Goal: Browse casually: Explore the website without a specific task or goal

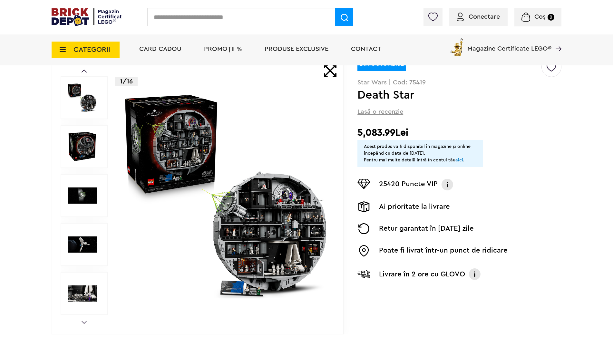
scroll to position [16, 0]
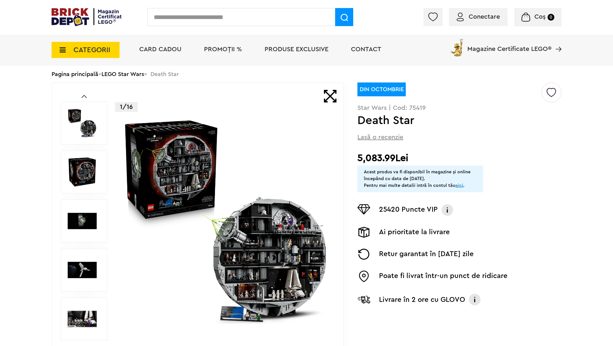
click at [89, 224] on img at bounding box center [82, 220] width 29 height 29
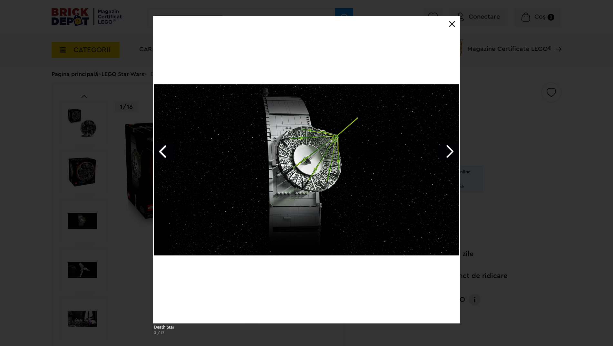
click at [454, 24] on link at bounding box center [452, 24] width 6 height 6
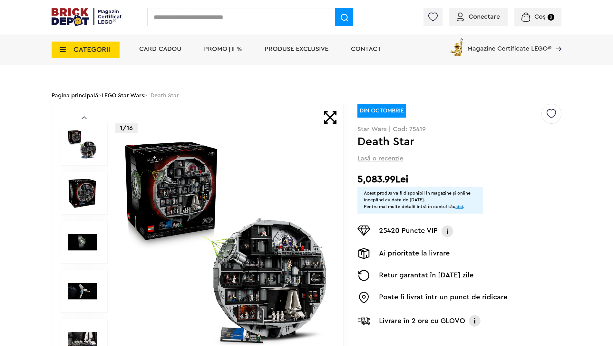
scroll to position [0, 0]
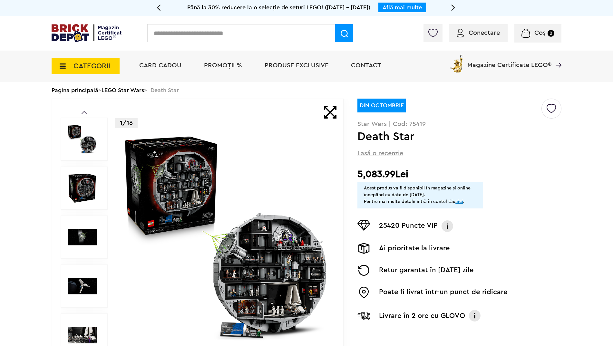
click at [68, 33] on img at bounding box center [87, 33] width 70 height 18
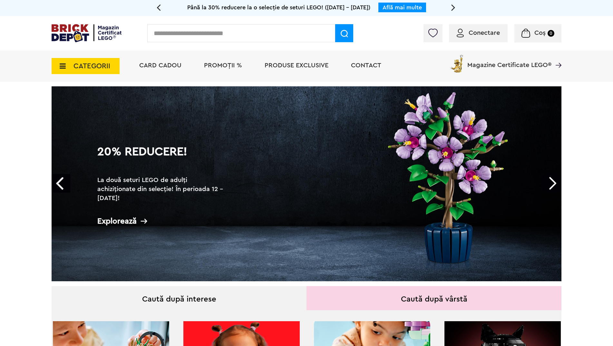
click at [548, 181] on link "Next" at bounding box center [551, 183] width 19 height 19
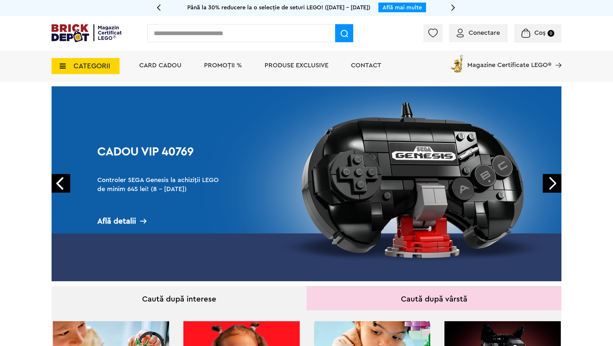
click at [548, 181] on link "Next" at bounding box center [551, 183] width 19 height 19
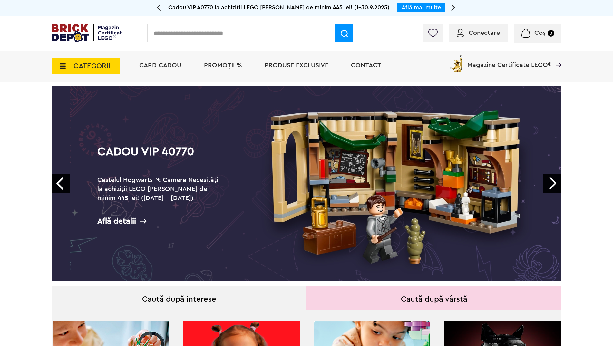
click at [548, 181] on link "Next" at bounding box center [551, 183] width 19 height 19
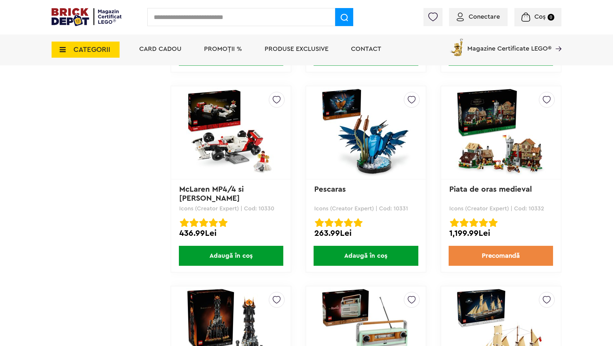
scroll to position [4510, 0]
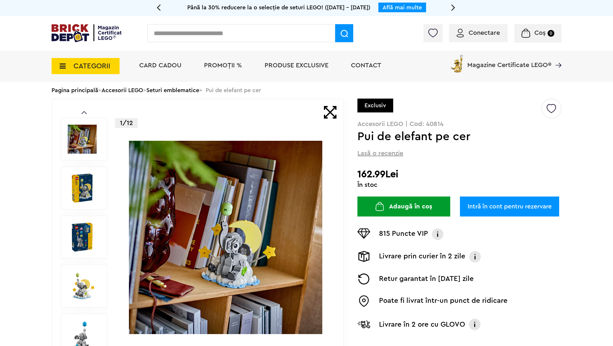
click at [85, 186] on img at bounding box center [82, 188] width 29 height 29
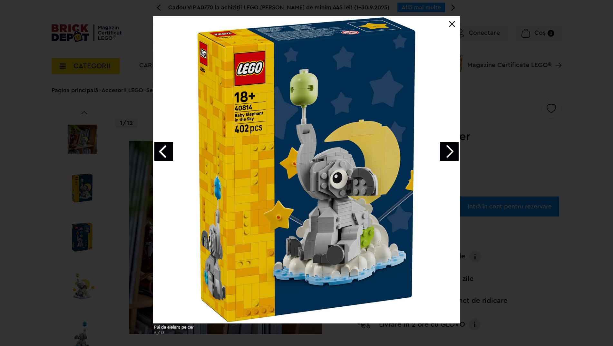
click at [451, 25] on link at bounding box center [452, 24] width 6 height 6
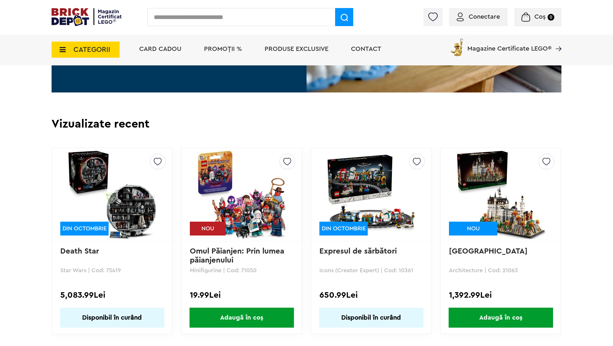
scroll to position [1289, 0]
